Goal: Task Accomplishment & Management: Manage account settings

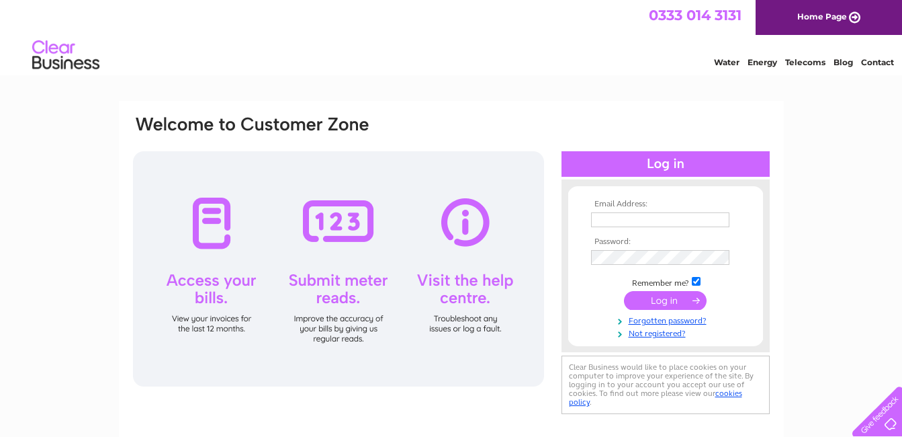
type input "david_trevithick@hotmail.com"
click at [662, 298] on input "submit" at bounding box center [665, 300] width 83 height 19
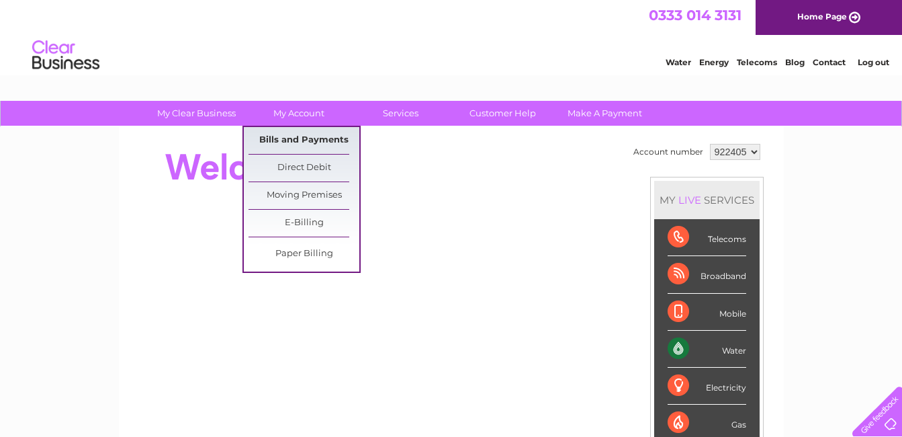
click at [302, 136] on link "Bills and Payments" at bounding box center [303, 140] width 111 height 27
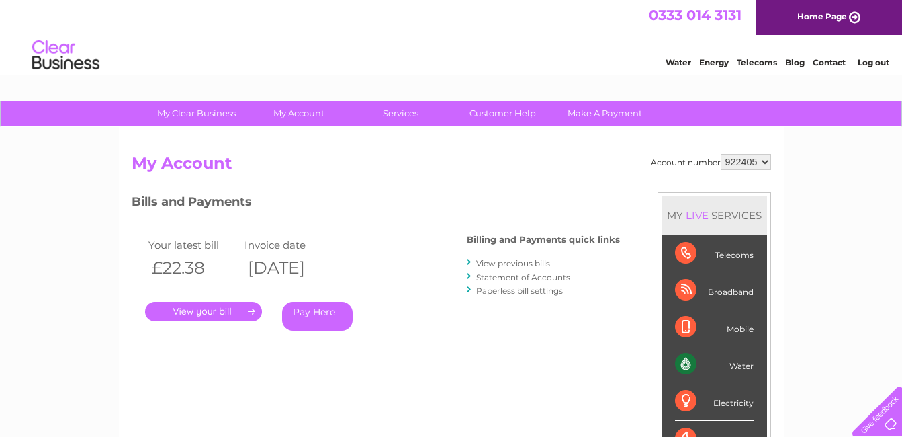
click at [210, 311] on link "." at bounding box center [203, 311] width 117 height 19
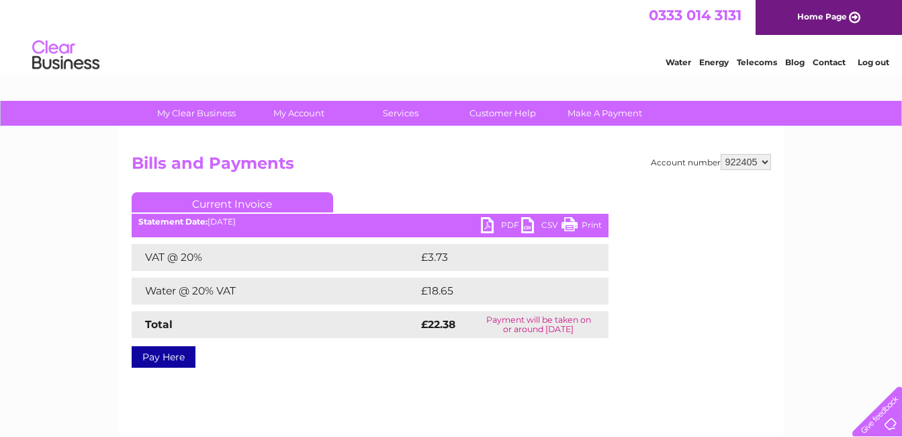
click at [503, 222] on link "PDF" at bounding box center [501, 226] width 40 height 19
click at [878, 62] on link "Log out" at bounding box center [874, 62] width 32 height 10
